Goal: Navigation & Orientation: Find specific page/section

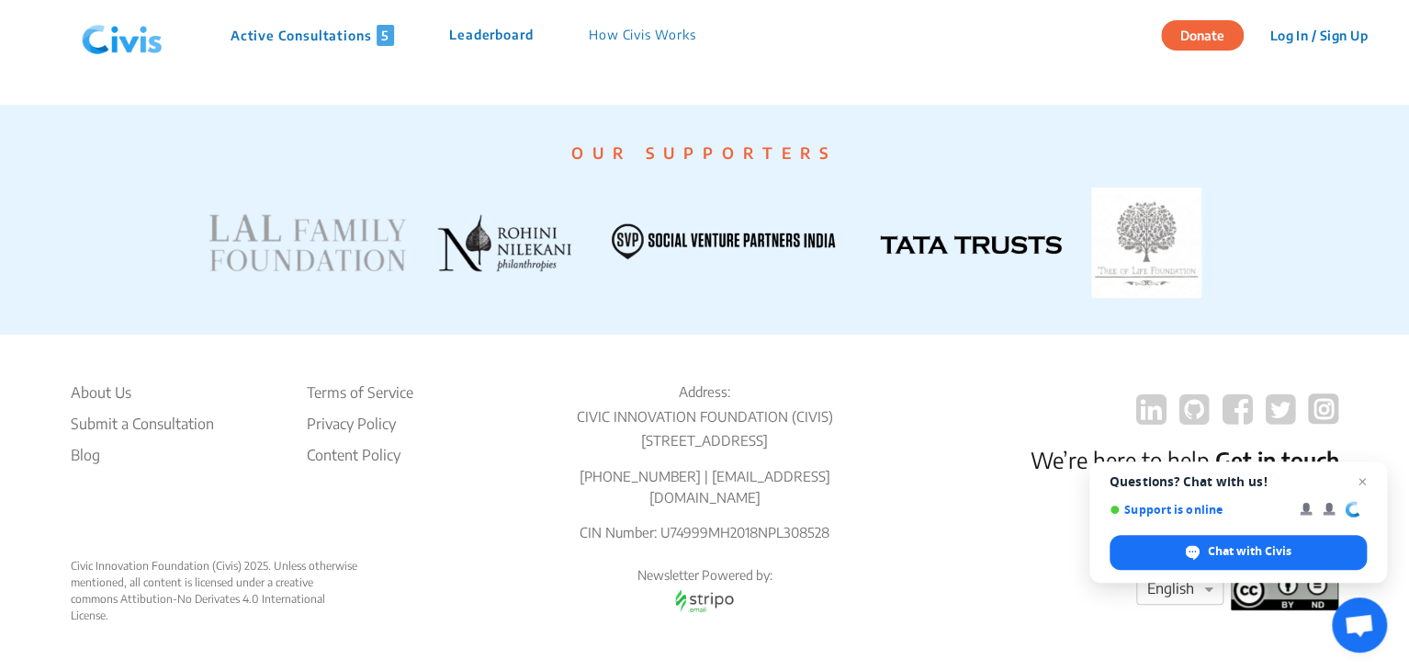
scroll to position [3590, 0]
click at [1359, 479] on span "Close chat" at bounding box center [1362, 481] width 23 height 23
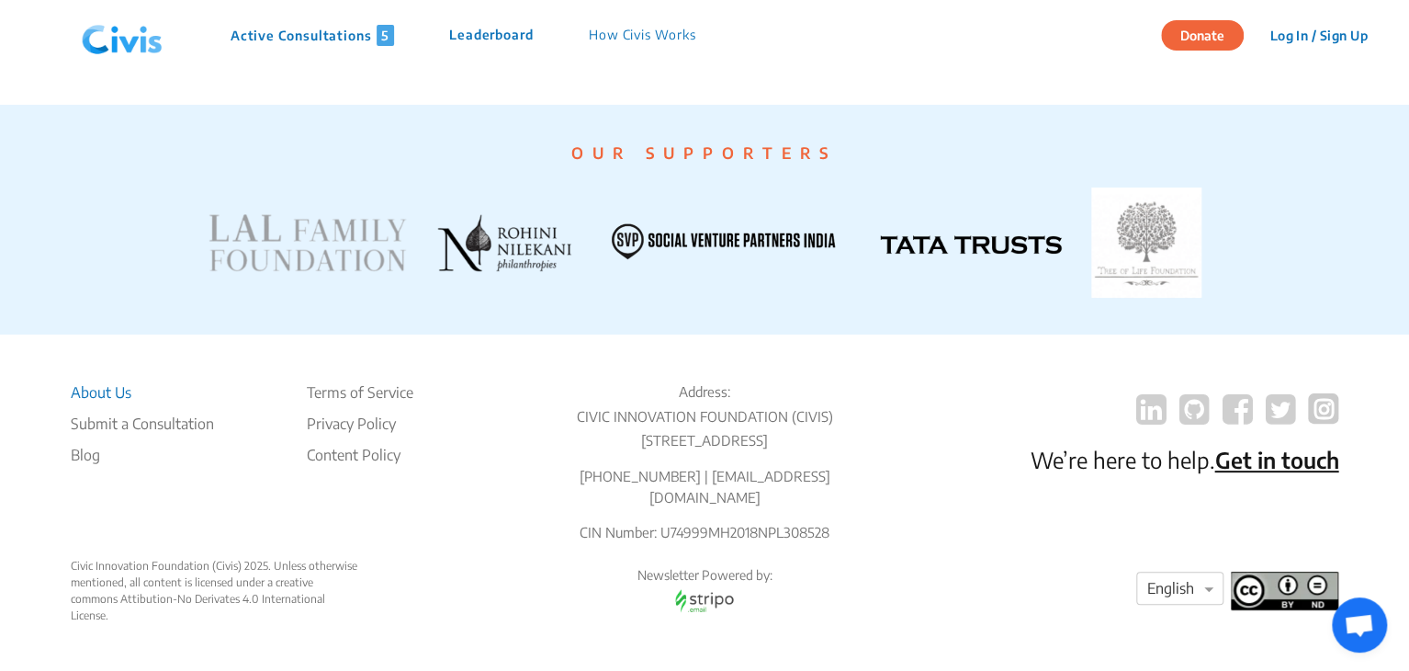
scroll to position [3623, 0]
click at [85, 390] on li "About Us" at bounding box center [142, 392] width 143 height 22
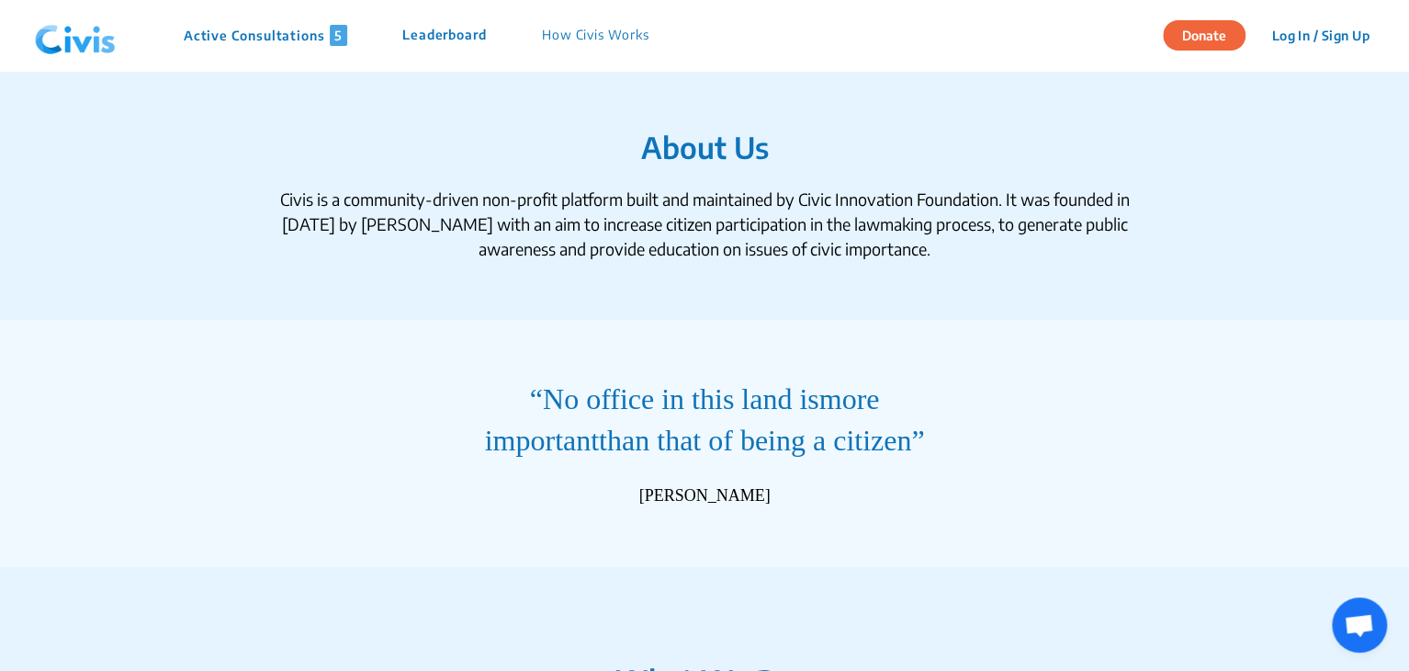
click at [268, 44] on p "Active Consultations 5" at bounding box center [266, 35] width 164 height 21
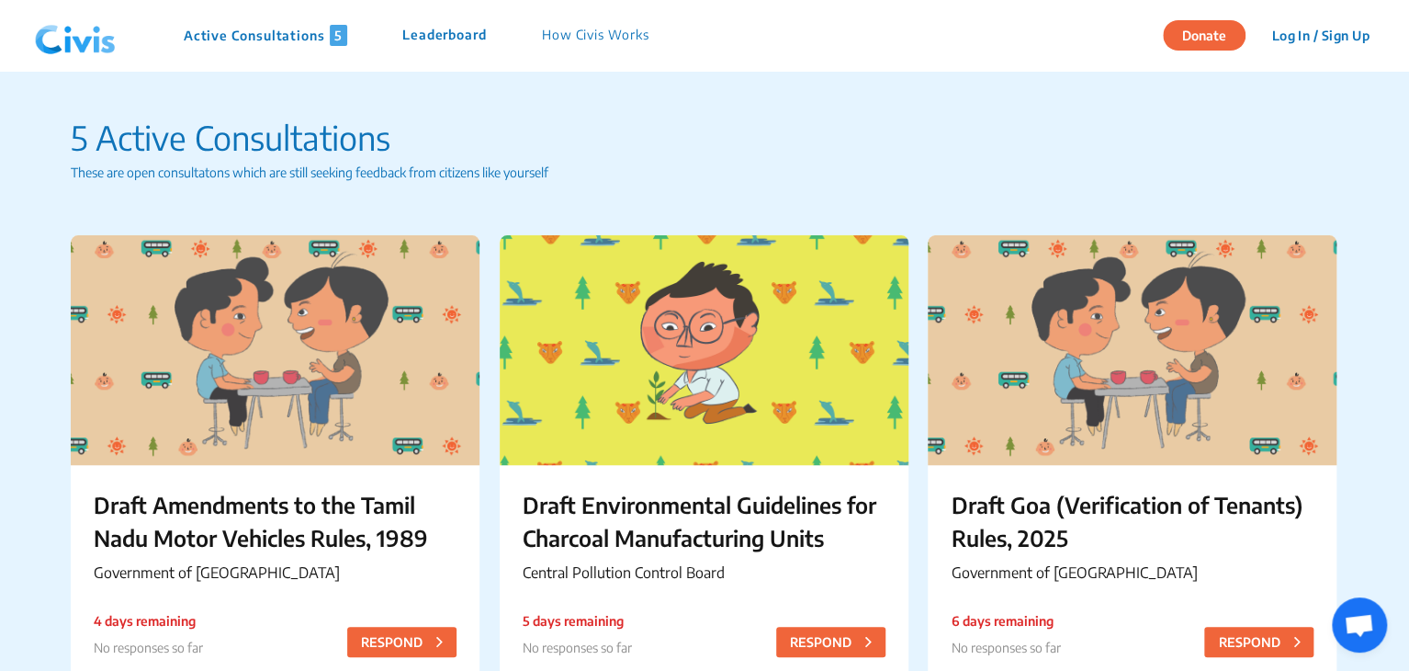
click at [90, 51] on img at bounding box center [76, 35] width 96 height 55
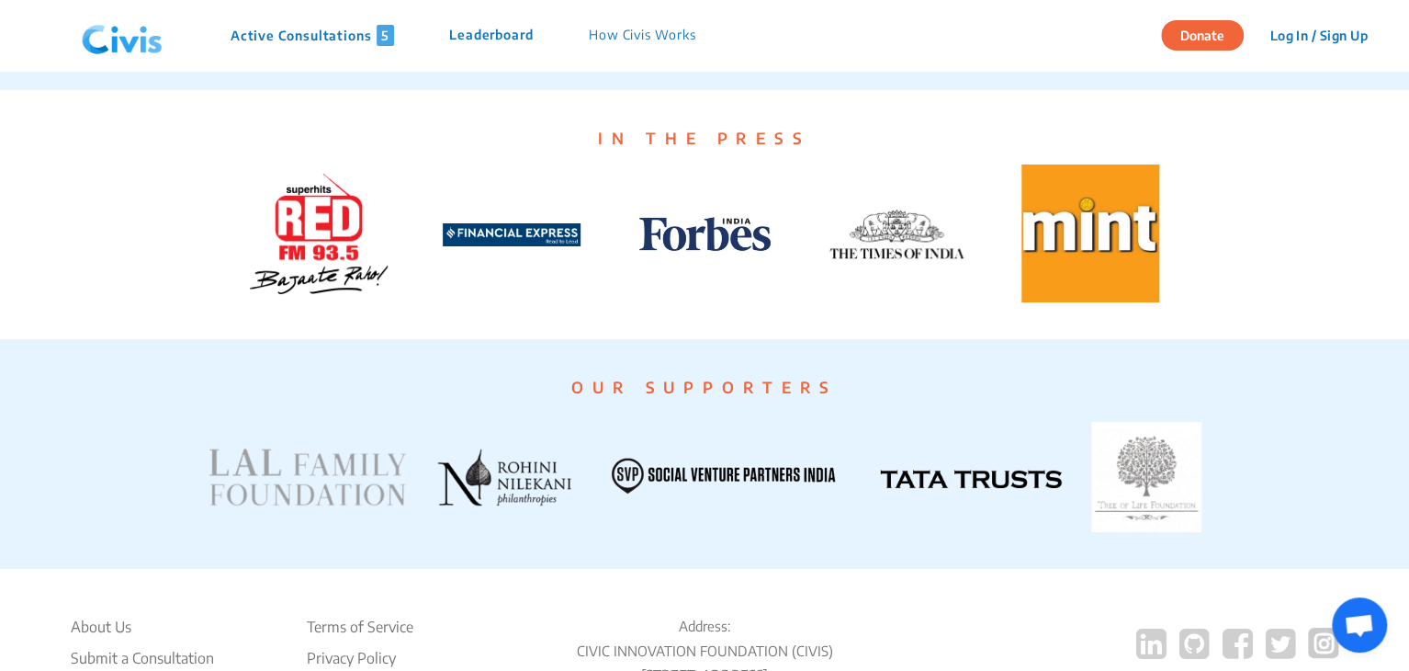
scroll to position [3590, 0]
